Goal: Task Accomplishment & Management: Manage account settings

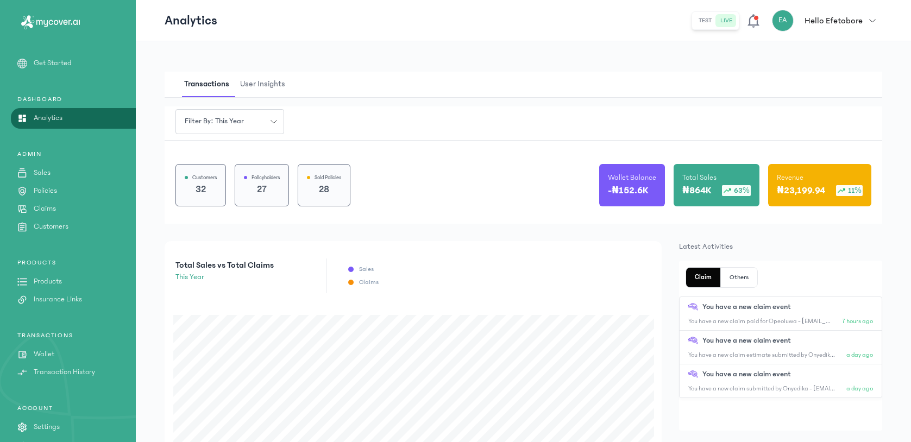
click at [49, 203] on p "Claims" at bounding box center [45, 208] width 22 height 11
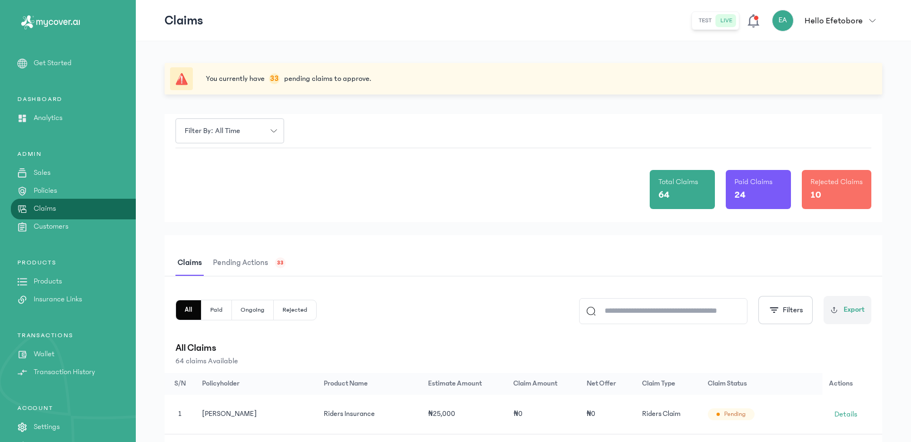
click at [250, 263] on span "Pending actions" at bounding box center [241, 263] width 60 height 26
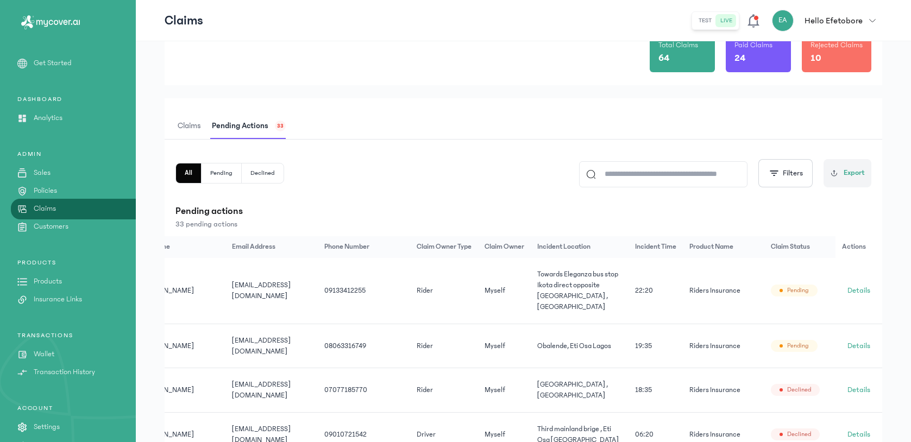
scroll to position [0, 52]
click at [287, 345] on td "[EMAIL_ADDRESS][DOMAIN_NAME]" at bounding box center [275, 346] width 92 height 45
click at [288, 345] on td "[EMAIL_ADDRESS][DOMAIN_NAME]" at bounding box center [275, 346] width 92 height 45
click at [287, 345] on td "[EMAIL_ADDRESS][DOMAIN_NAME]" at bounding box center [275, 346] width 92 height 45
click at [286, 345] on td "[EMAIL_ADDRESS][DOMAIN_NAME]" at bounding box center [275, 346] width 92 height 45
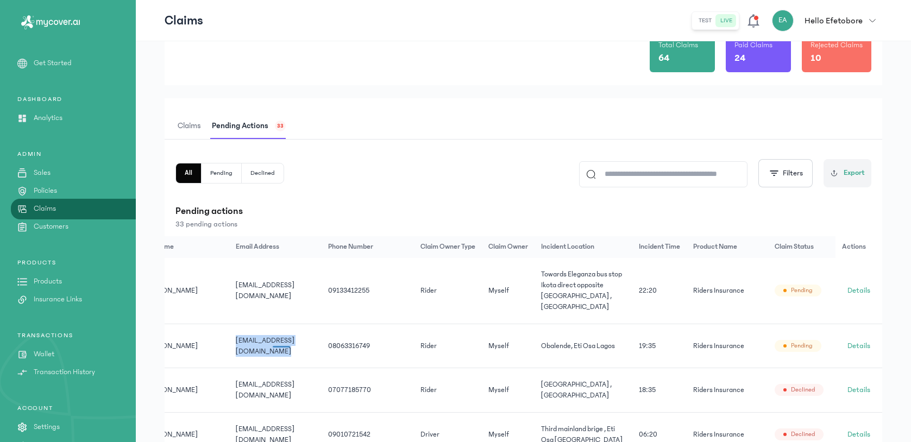
click at [286, 345] on td "[EMAIL_ADDRESS][DOMAIN_NAME]" at bounding box center [275, 346] width 92 height 45
copy tr "[EMAIL_ADDRESS][DOMAIN_NAME]"
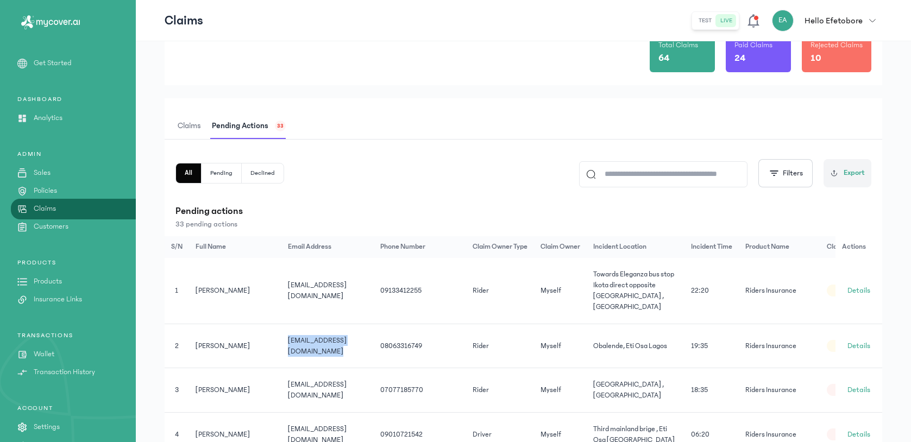
scroll to position [0, 101]
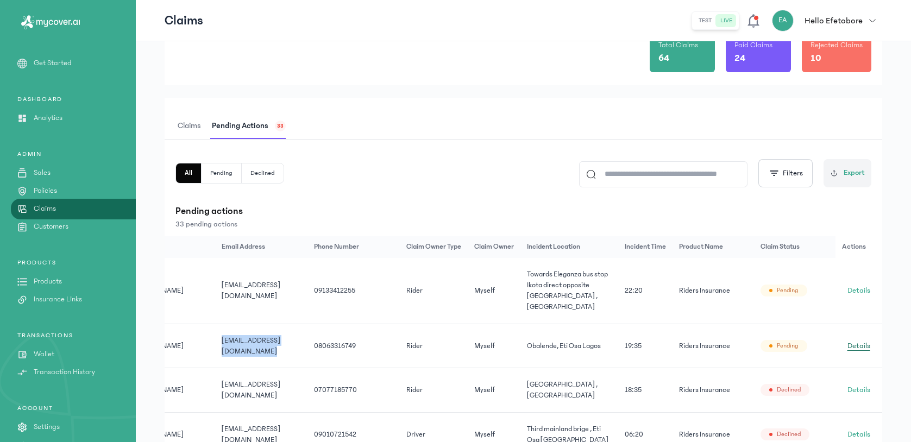
click at [859, 341] on span "Details" at bounding box center [858, 346] width 23 height 11
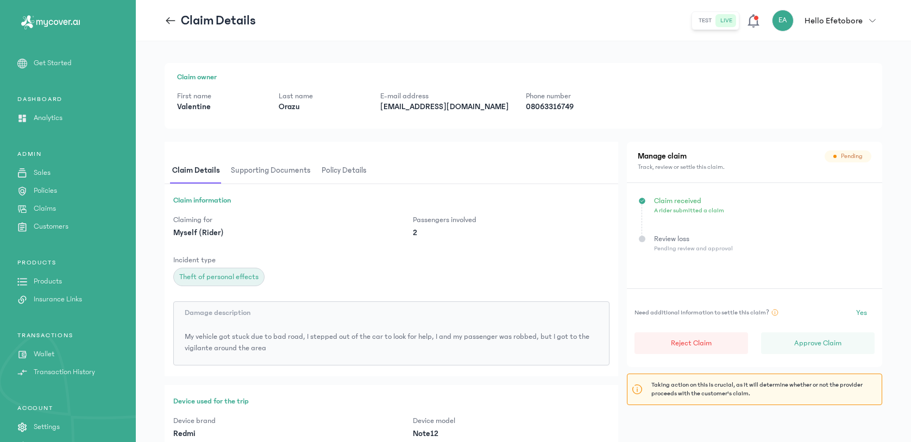
click at [422, 111] on p "[EMAIL_ADDRESS][DOMAIN_NAME]" at bounding box center [444, 107] width 128 height 11
copy p "[EMAIL_ADDRESS][DOMAIN_NAME]"
click at [349, 180] on span "Policy details" at bounding box center [343, 171] width 49 height 26
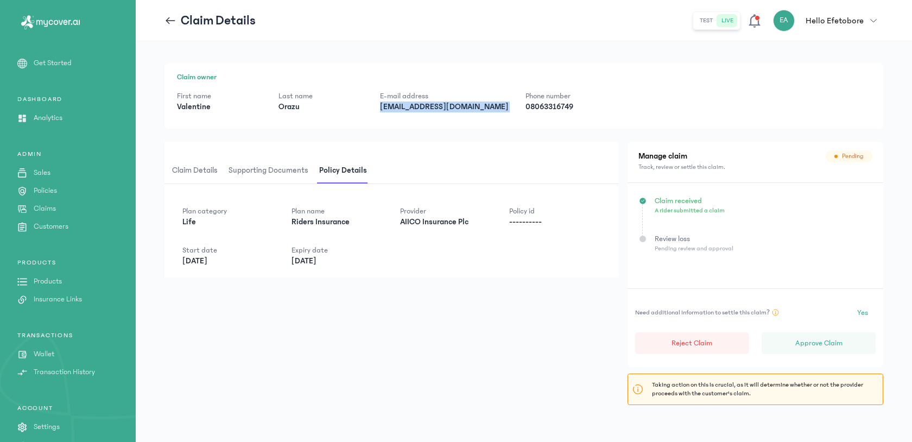
click at [282, 175] on span "Supporting documents" at bounding box center [268, 171] width 84 height 26
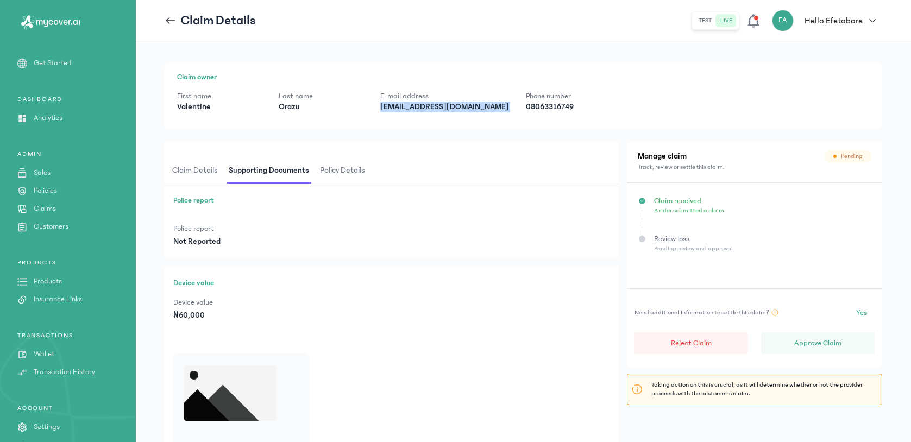
click at [199, 175] on span "Claim details" at bounding box center [195, 171] width 50 height 26
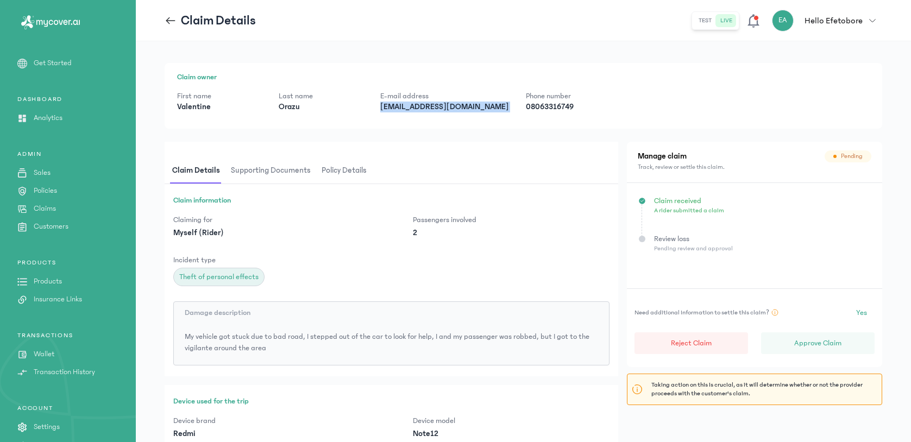
click at [290, 173] on span "Supporting documents" at bounding box center [271, 171] width 84 height 26
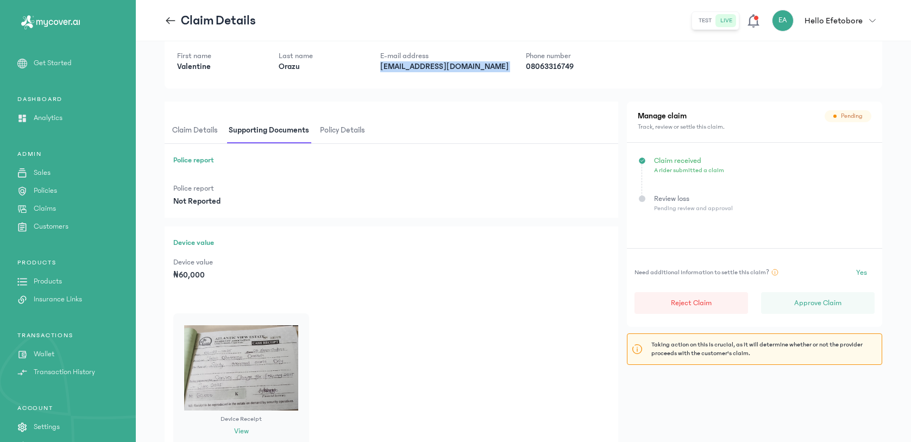
scroll to position [89, 0]
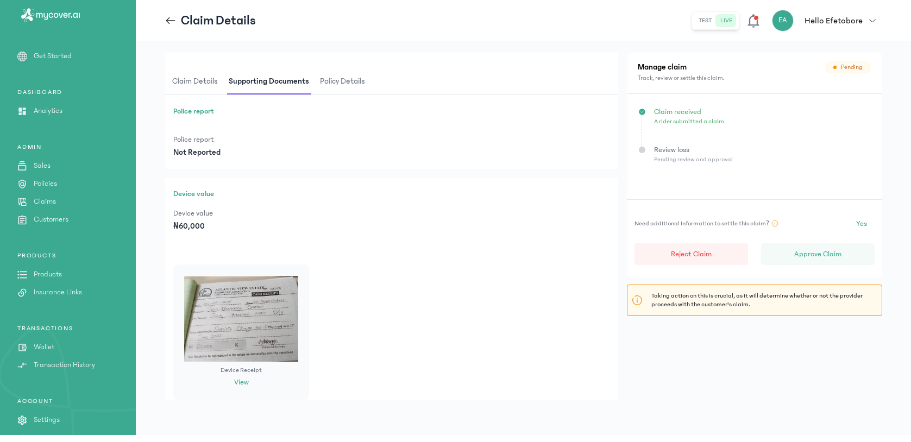
click at [264, 325] on img at bounding box center [241, 318] width 114 height 85
click at [266, 325] on img at bounding box center [241, 318] width 114 height 85
click at [245, 383] on button "View" at bounding box center [241, 382] width 15 height 11
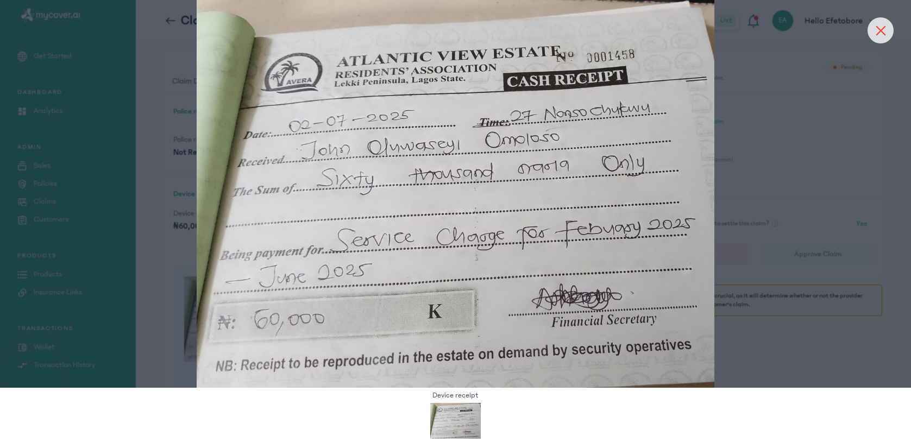
click at [888, 28] on div at bounding box center [880, 30] width 26 height 26
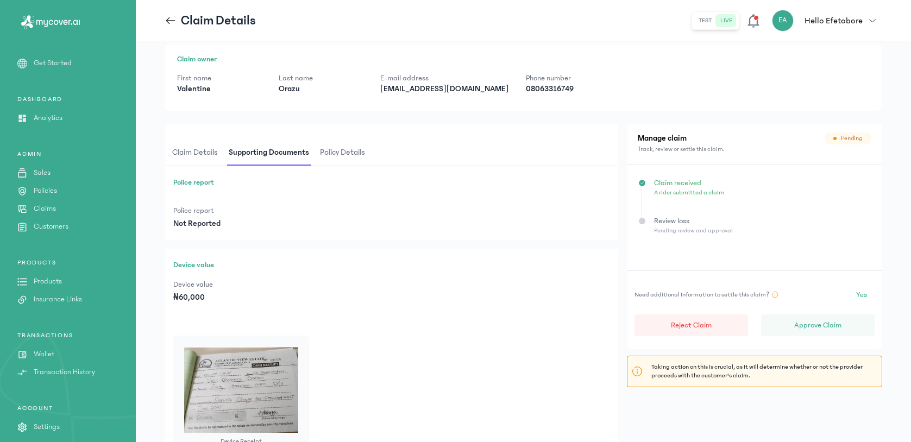
scroll to position [0, 0]
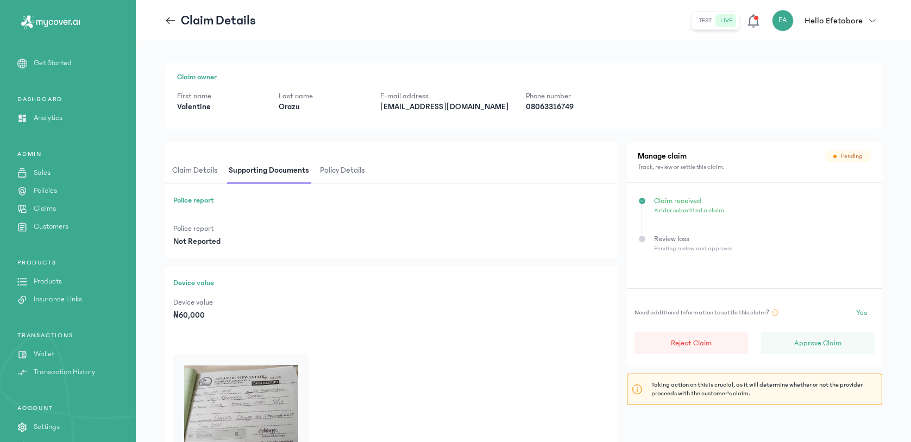
click at [346, 173] on span "Policy details" at bounding box center [342, 171] width 49 height 26
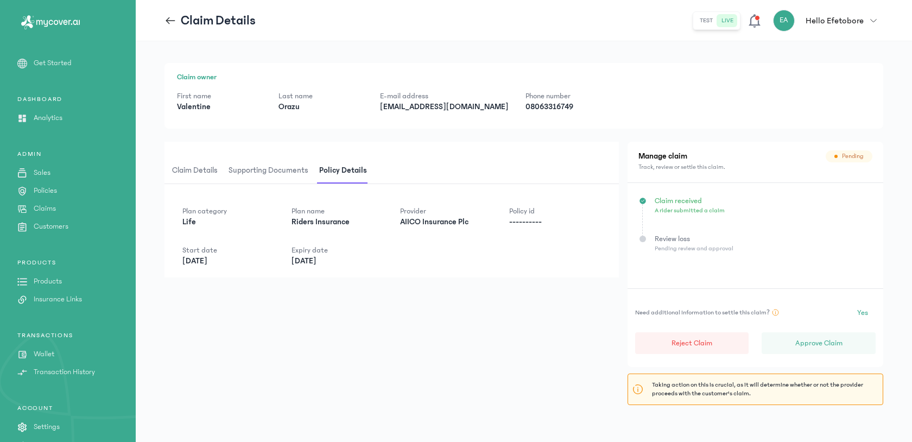
click at [203, 172] on span "Claim details" at bounding box center [195, 171] width 50 height 26
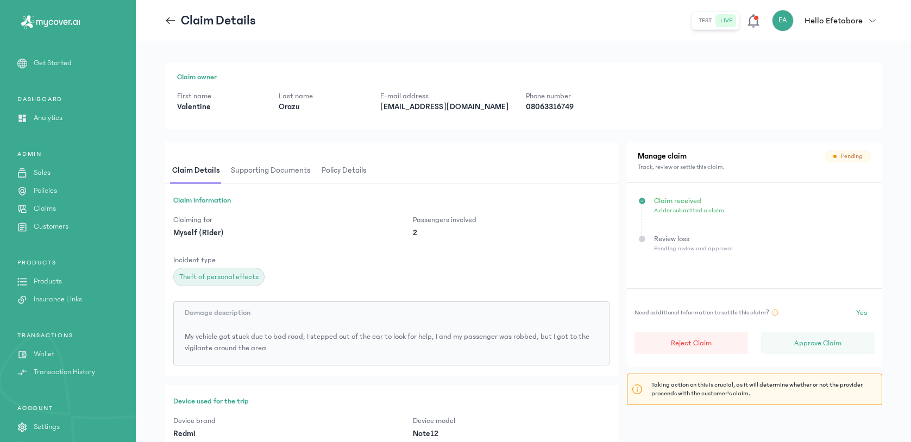
click at [282, 168] on span "Supporting documents" at bounding box center [271, 171] width 84 height 26
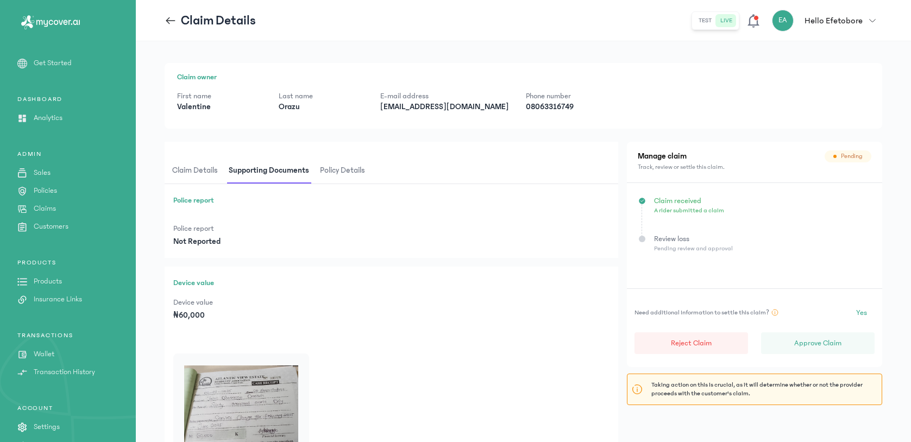
scroll to position [89, 0]
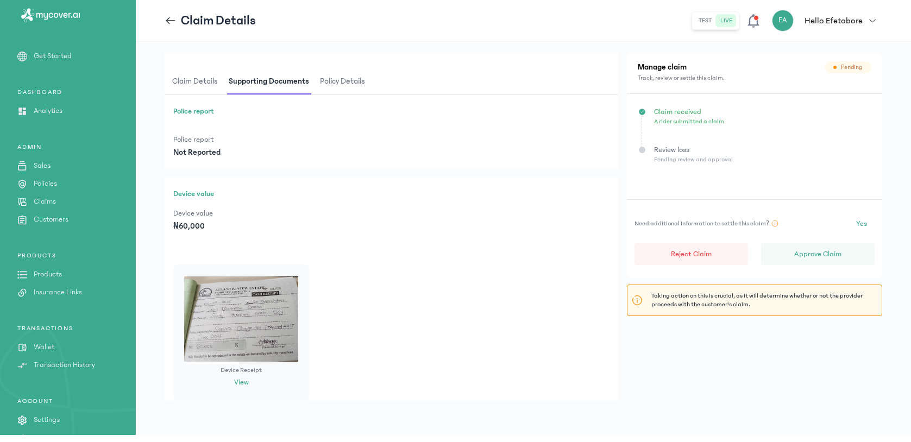
click at [243, 318] on img at bounding box center [241, 318] width 114 height 85
click at [243, 382] on button "View" at bounding box center [241, 382] width 15 height 11
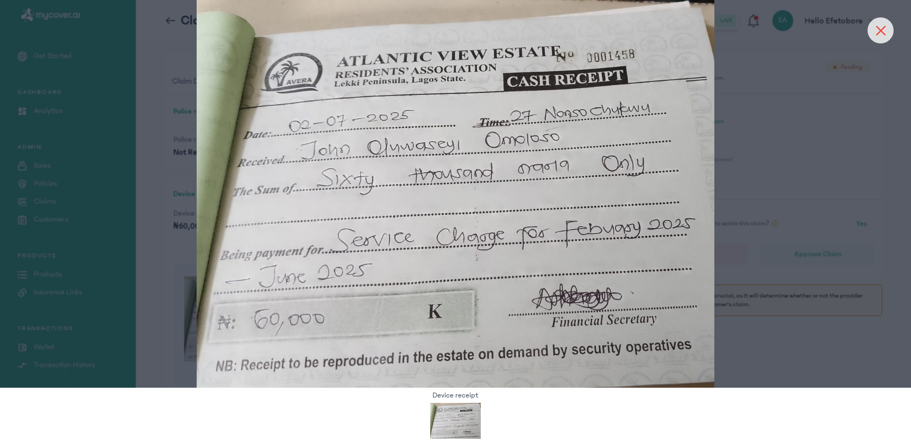
click at [890, 23] on div at bounding box center [880, 30] width 26 height 26
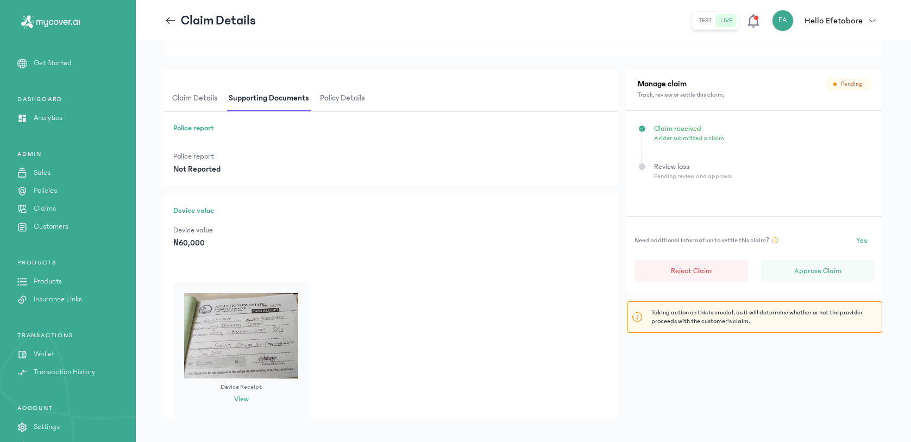
scroll to position [71, 0]
click at [693, 275] on p "Reject Claim" at bounding box center [691, 272] width 41 height 11
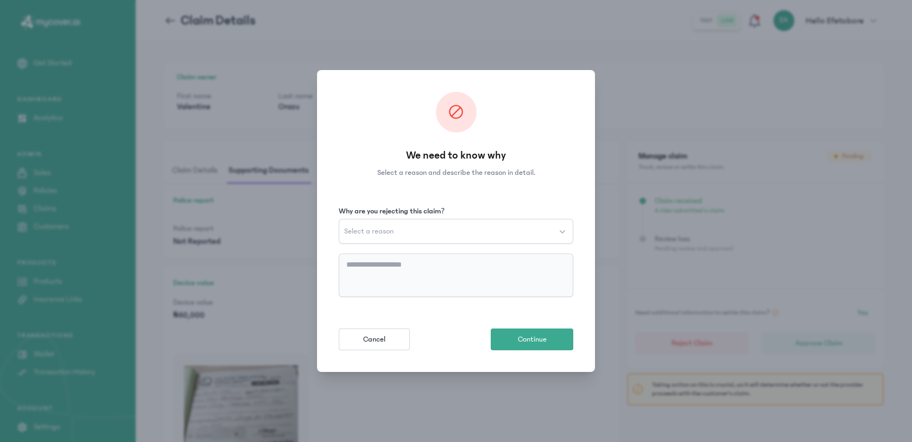
click at [413, 237] on button "Select a reason" at bounding box center [456, 231] width 235 height 25
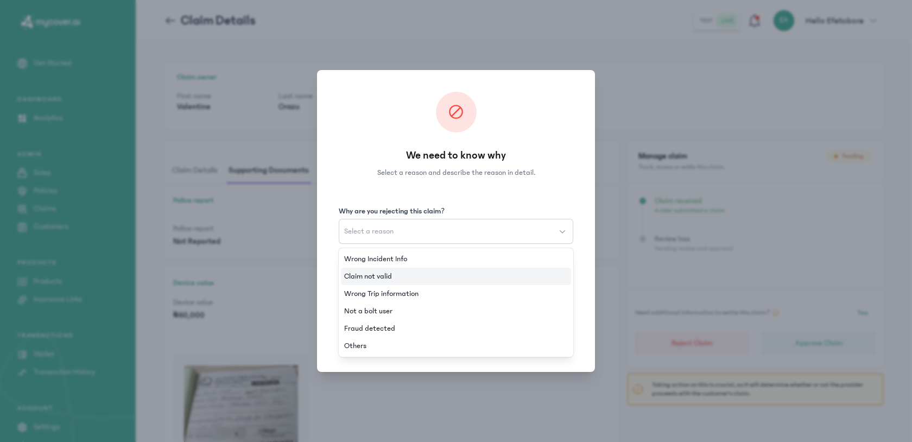
click at [425, 274] on li "Claim not valid" at bounding box center [456, 276] width 230 height 17
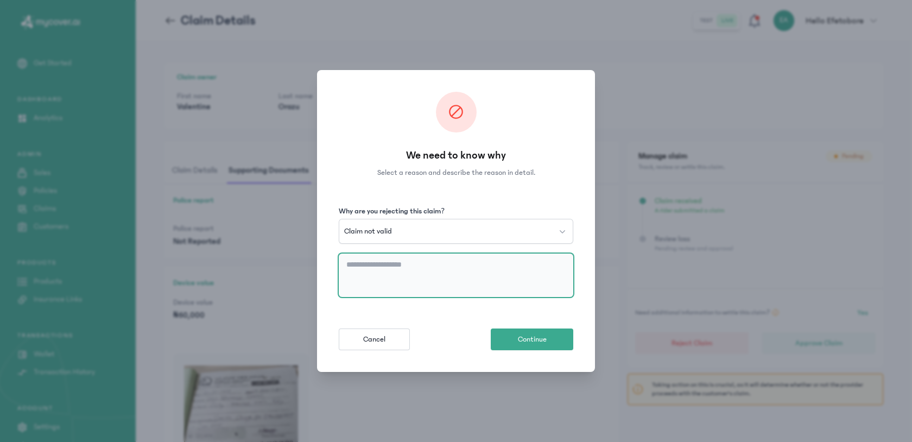
click at [358, 275] on textarea at bounding box center [456, 275] width 235 height 43
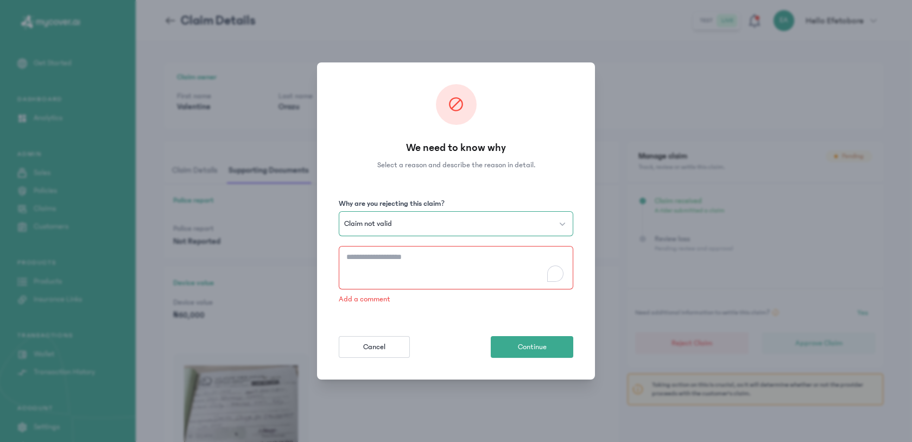
click at [430, 232] on button "Claim not valid" at bounding box center [456, 223] width 235 height 25
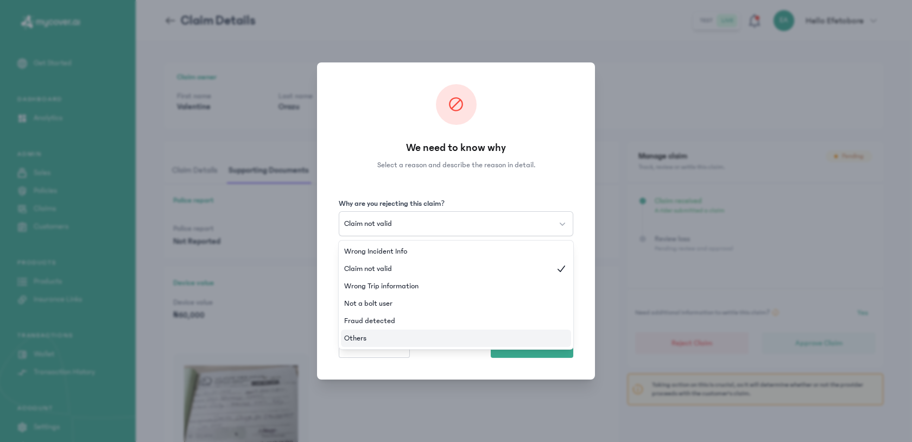
click at [410, 343] on li "Others" at bounding box center [456, 338] width 230 height 17
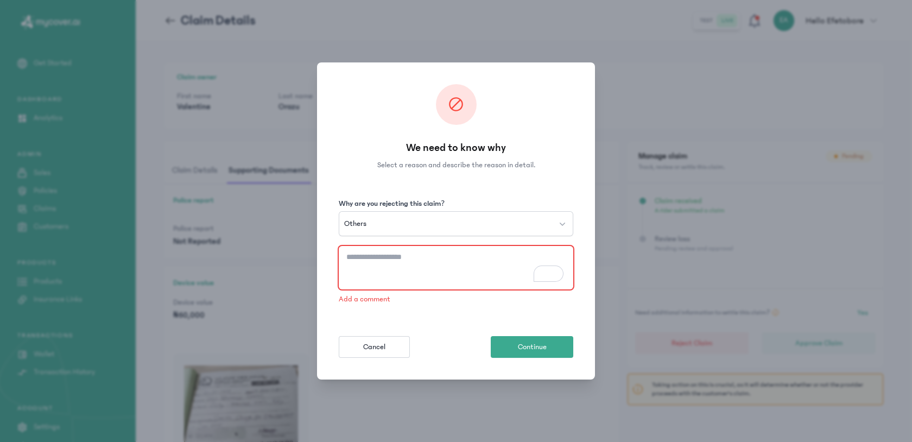
click at [368, 268] on textarea "To enrich screen reader interactions, please activate Accessibility in Grammarl…" at bounding box center [456, 267] width 235 height 43
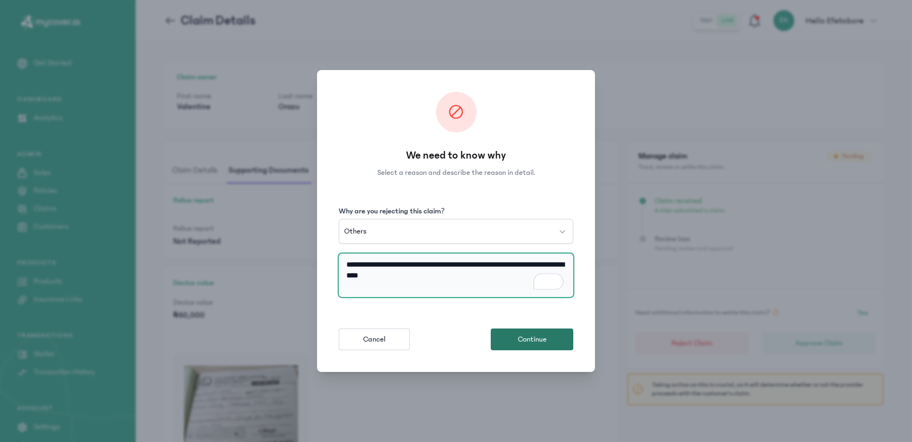
type textarea "**********"
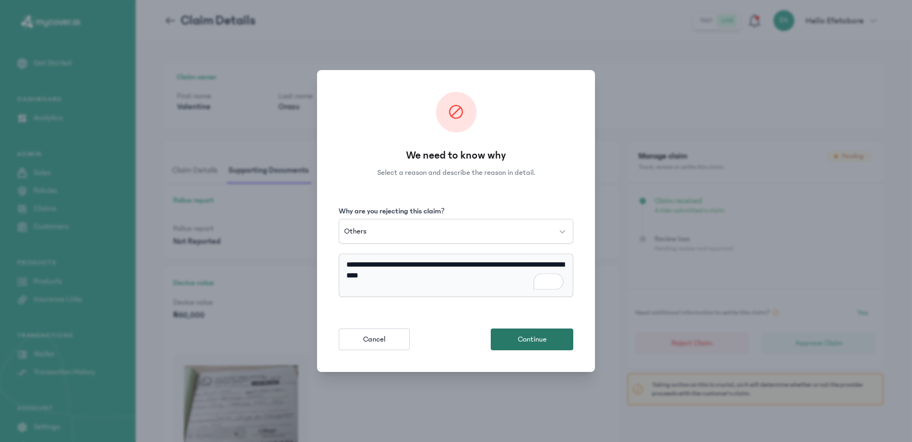
click at [531, 335] on span "Continue" at bounding box center [532, 339] width 29 height 11
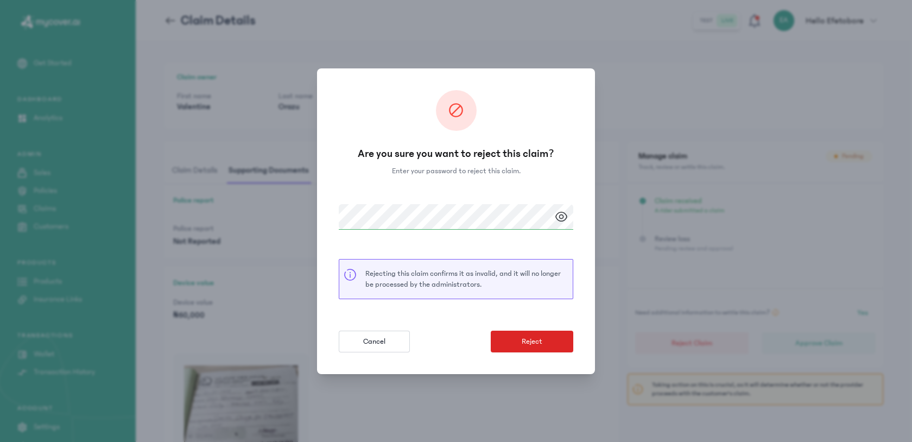
click at [517, 342] on button "Reject" at bounding box center [532, 342] width 83 height 22
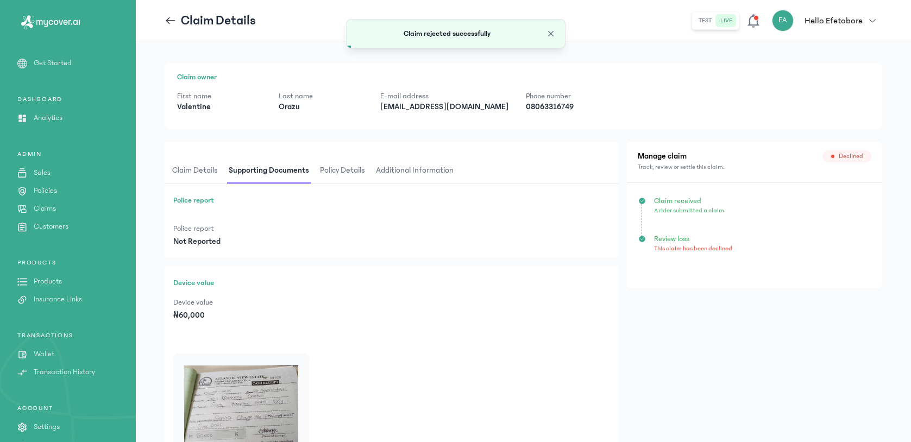
click at [49, 206] on p "Claims" at bounding box center [45, 208] width 22 height 11
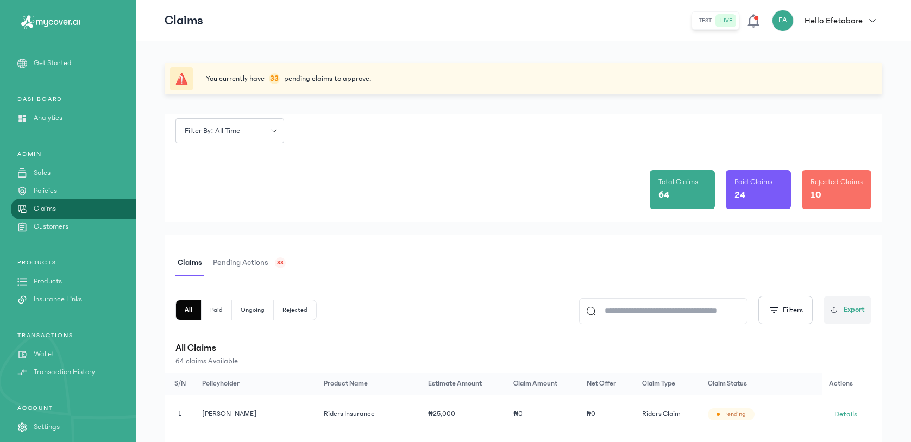
scroll to position [5, 0]
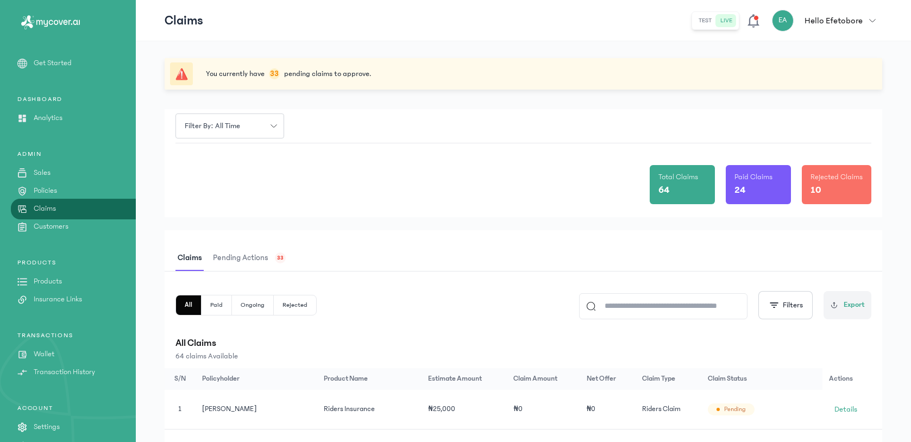
click at [253, 265] on span "Pending actions" at bounding box center [241, 259] width 60 height 26
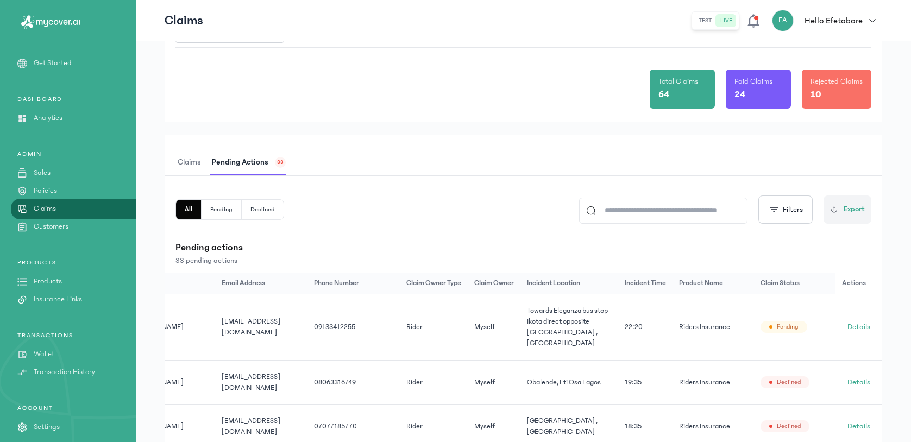
scroll to position [59, 0]
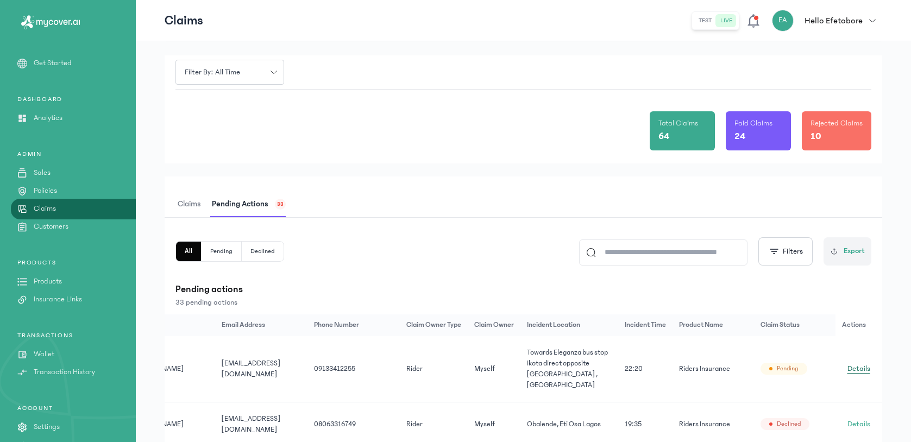
click at [867, 366] on span "Details" at bounding box center [858, 368] width 23 height 11
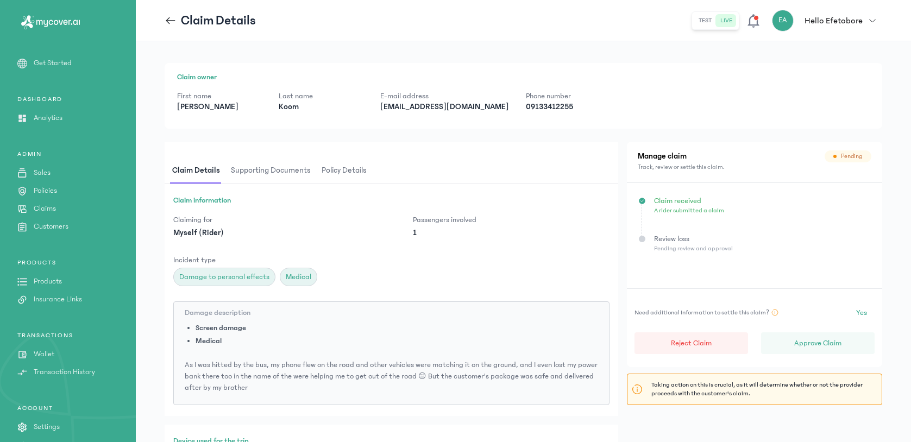
click at [428, 109] on p "[EMAIL_ADDRESS][DOMAIN_NAME]" at bounding box center [444, 107] width 128 height 11
copy p "[EMAIL_ADDRESS][DOMAIN_NAME]"
click at [821, 337] on button "Approve Claim" at bounding box center [818, 343] width 114 height 22
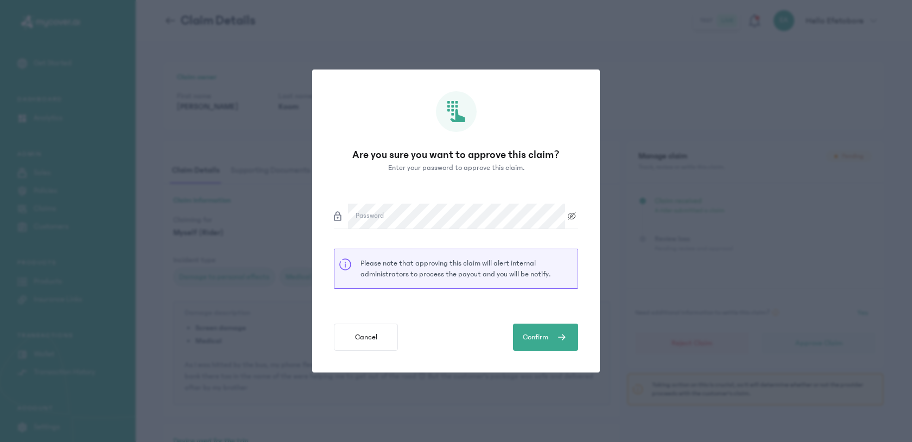
click at [356, 215] on label "Password" at bounding box center [370, 216] width 28 height 11
click at [534, 335] on span "Confirm" at bounding box center [536, 337] width 26 height 11
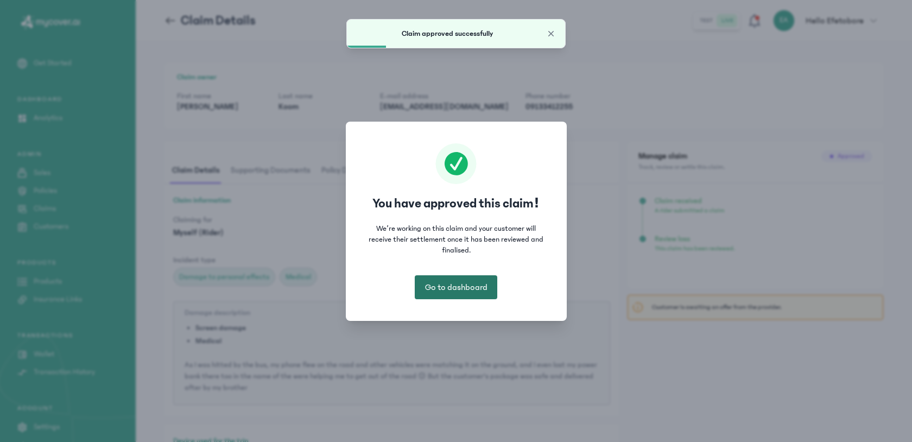
click at [453, 295] on button "Go to dashboard" at bounding box center [456, 287] width 83 height 24
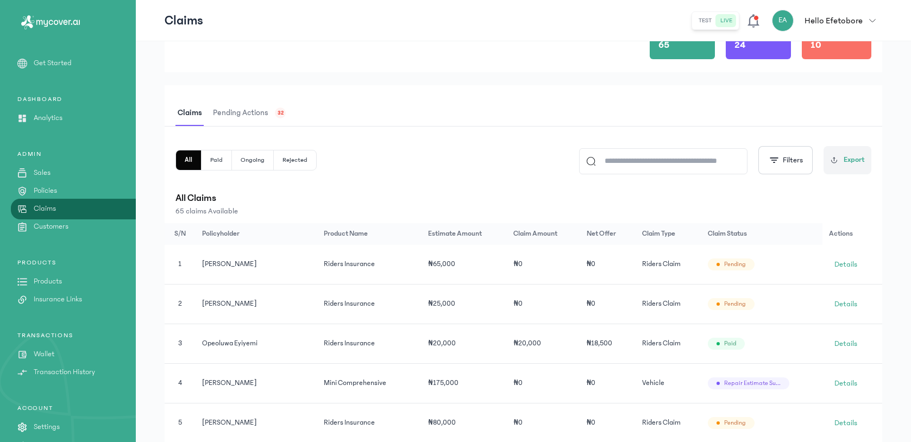
scroll to position [109, 0]
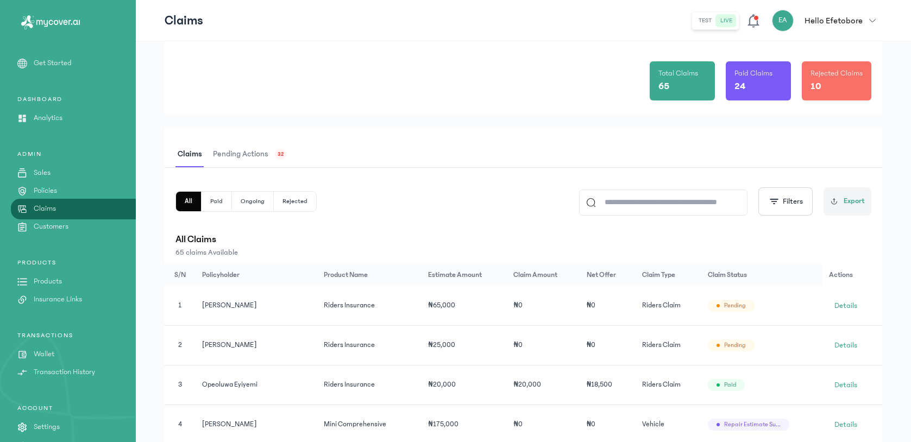
click at [292, 196] on button "Rejected" at bounding box center [295, 202] width 42 height 20
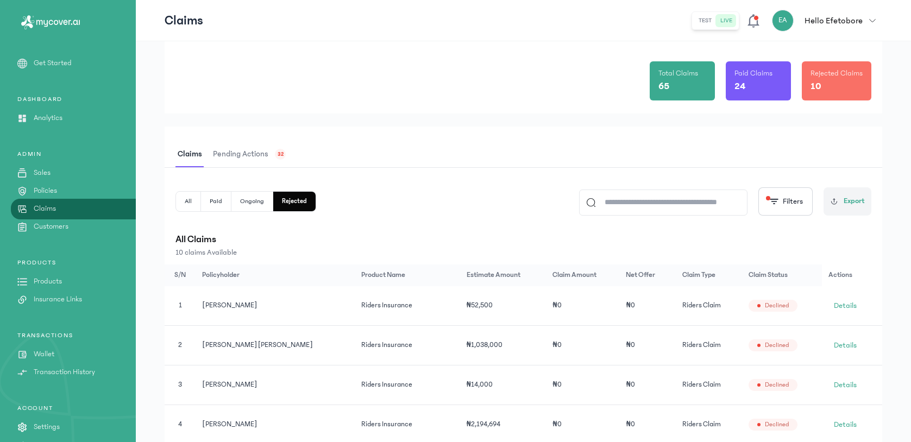
click at [255, 156] on span "Pending actions" at bounding box center [241, 155] width 60 height 26
